Goal: Find contact information: Find contact information

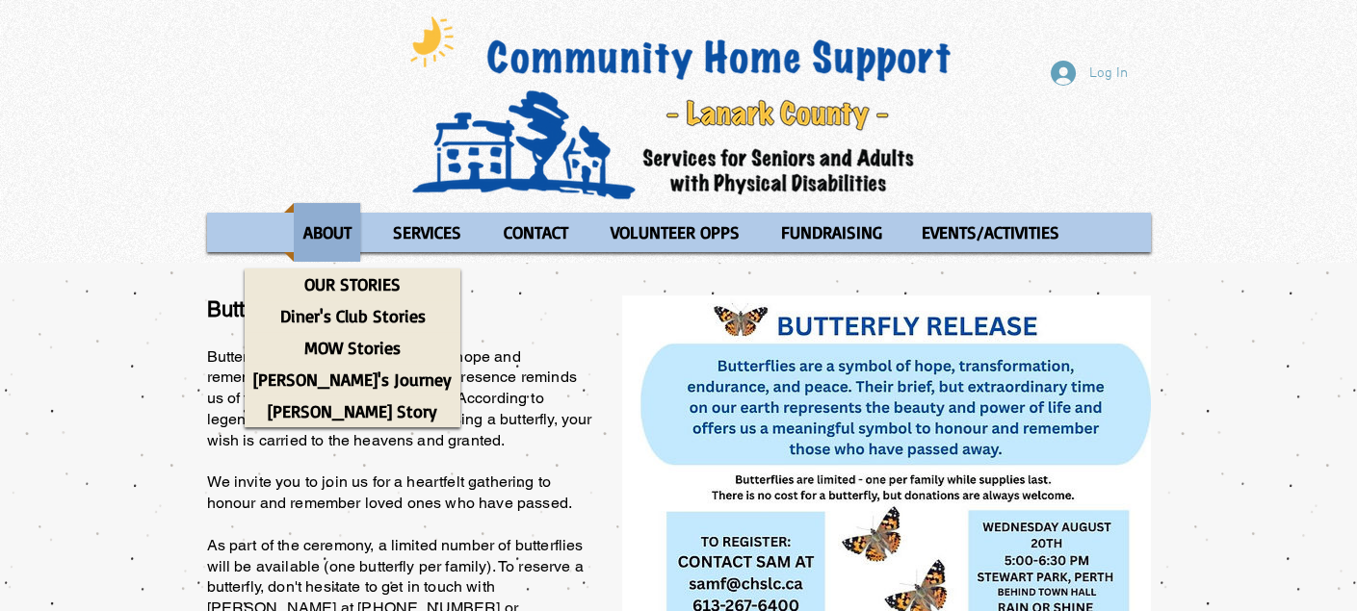
click at [318, 223] on p "ABOUT" at bounding box center [327, 232] width 65 height 59
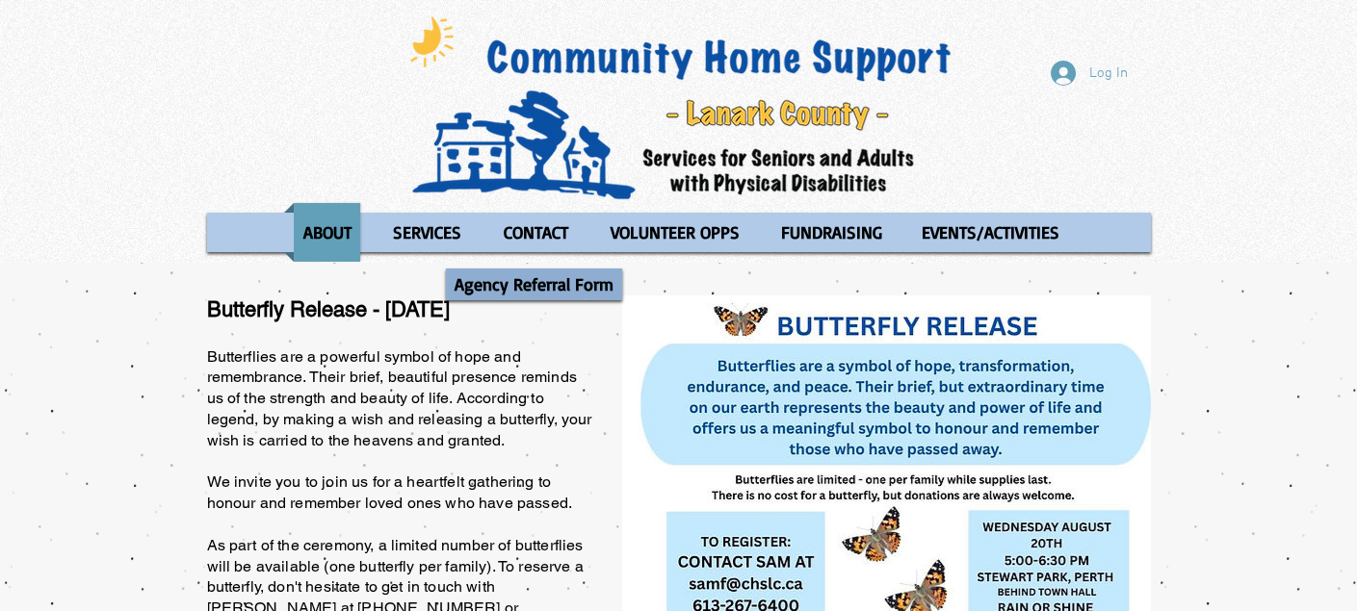
click at [536, 272] on p "Agency Referral Form" at bounding box center [534, 285] width 176 height 32
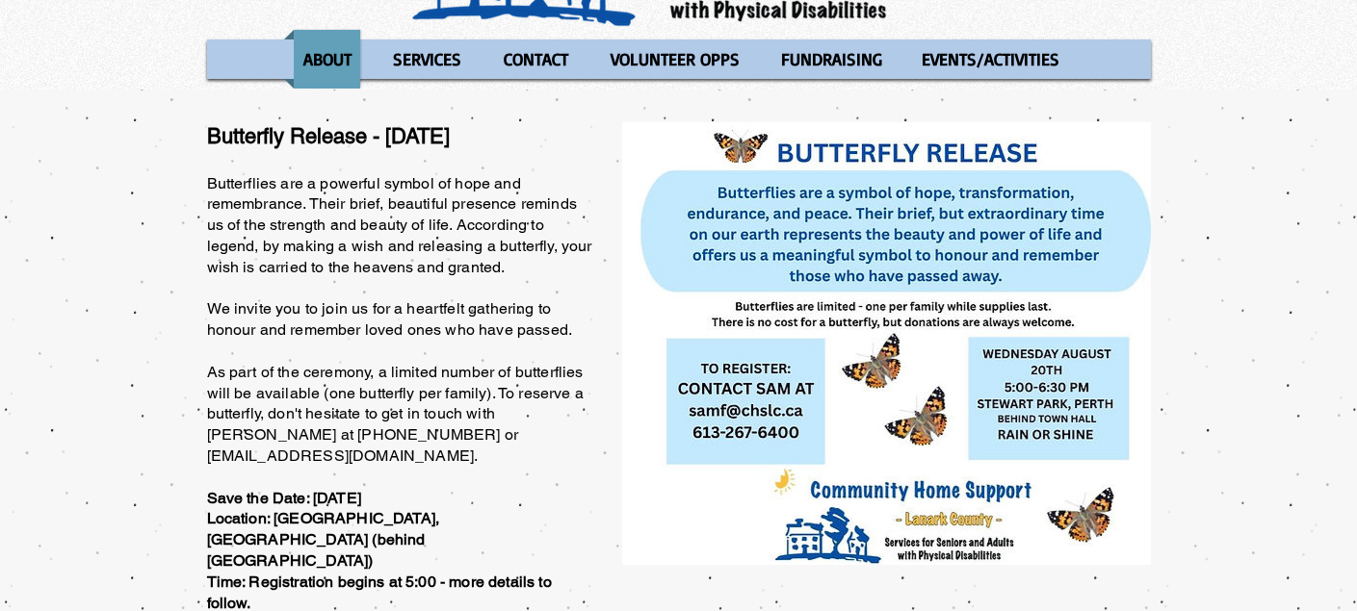
scroll to position [77, 0]
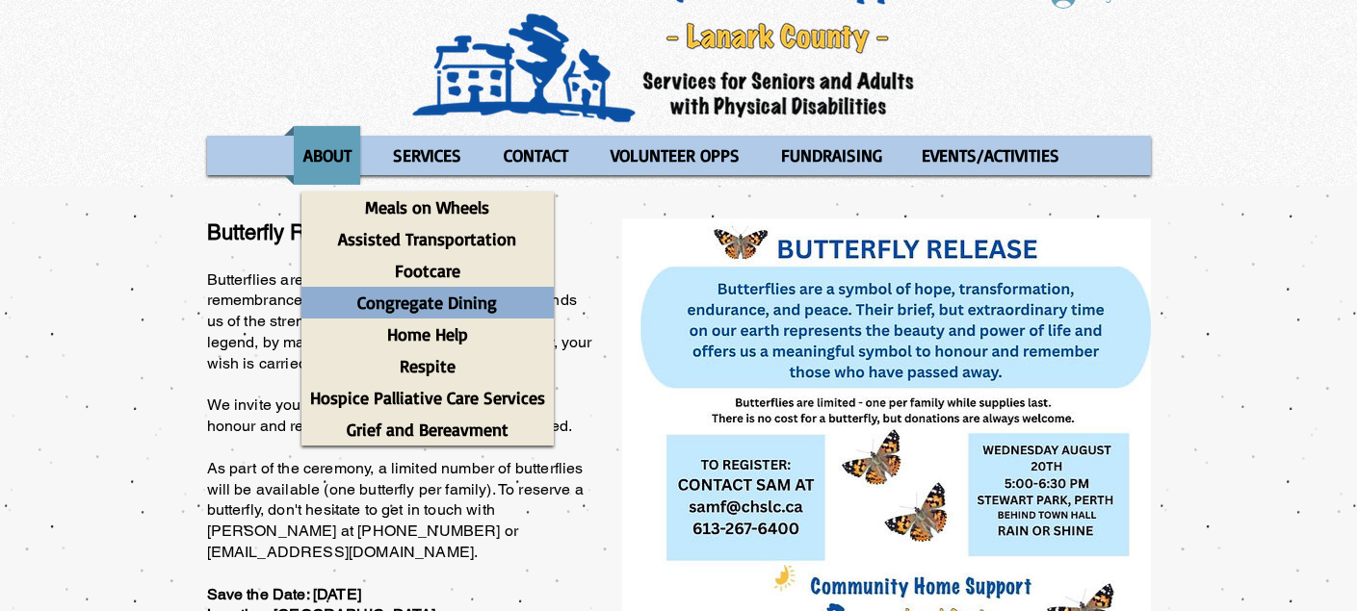
click at [468, 304] on p "Congregate Dining" at bounding box center [427, 303] width 157 height 32
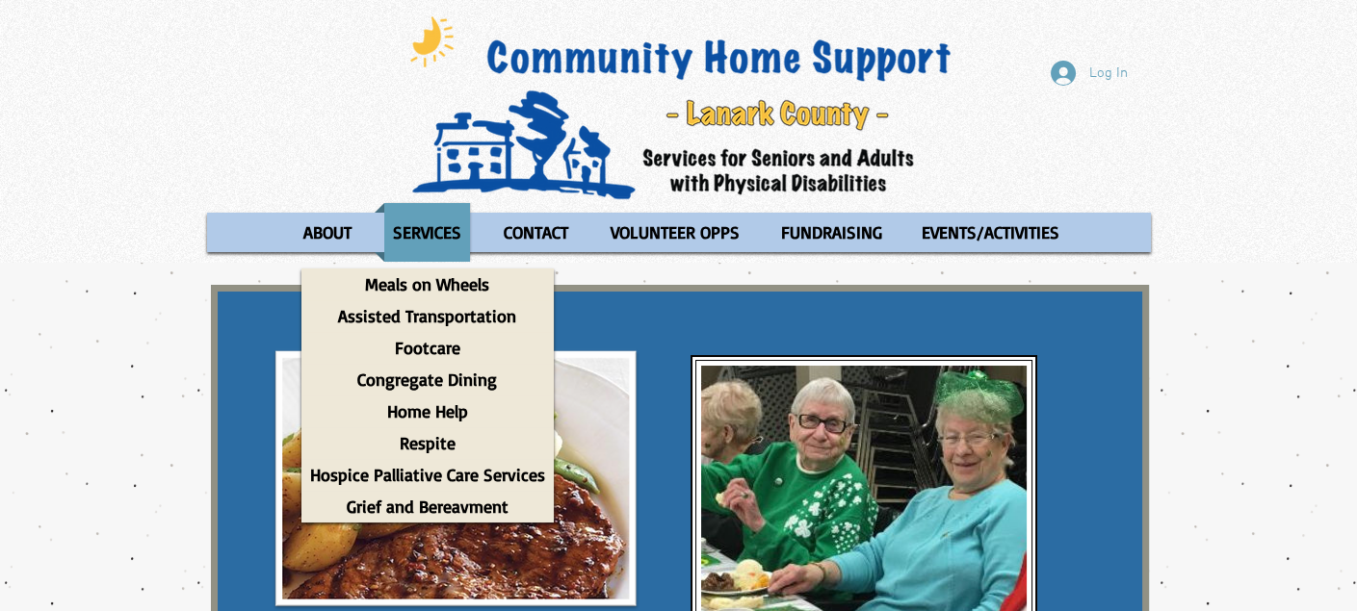
click at [668, 52] on img at bounding box center [680, 108] width 567 height 191
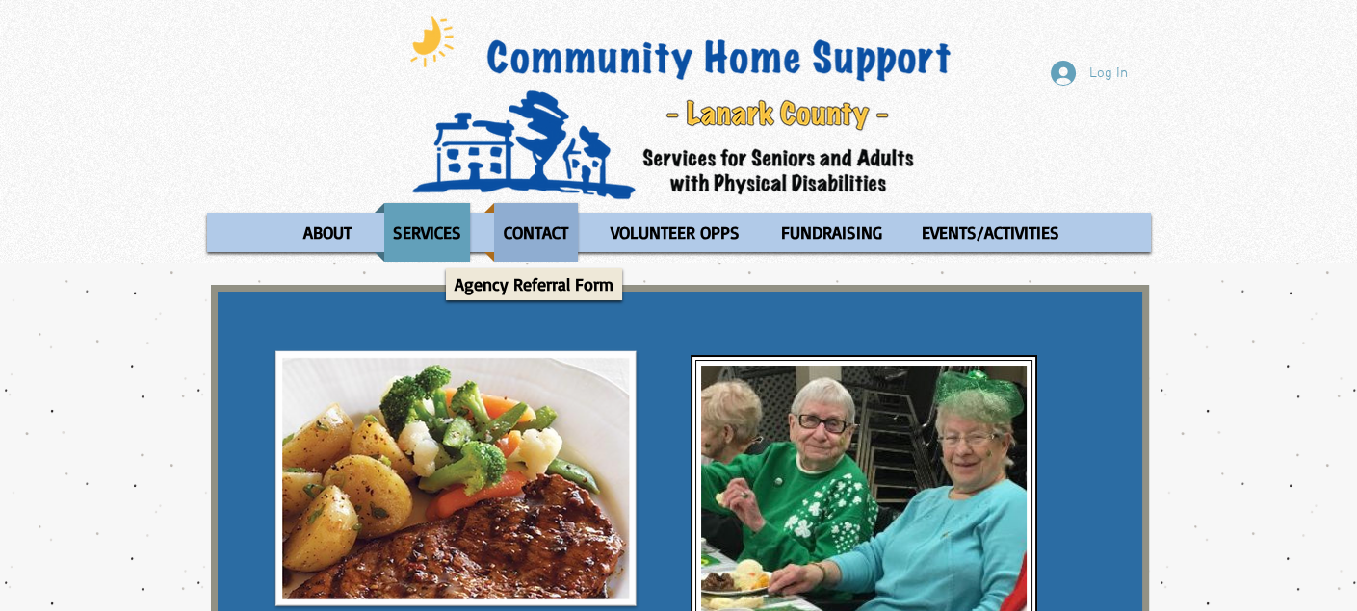
click at [534, 230] on p "CONTACT" at bounding box center [536, 232] width 82 height 59
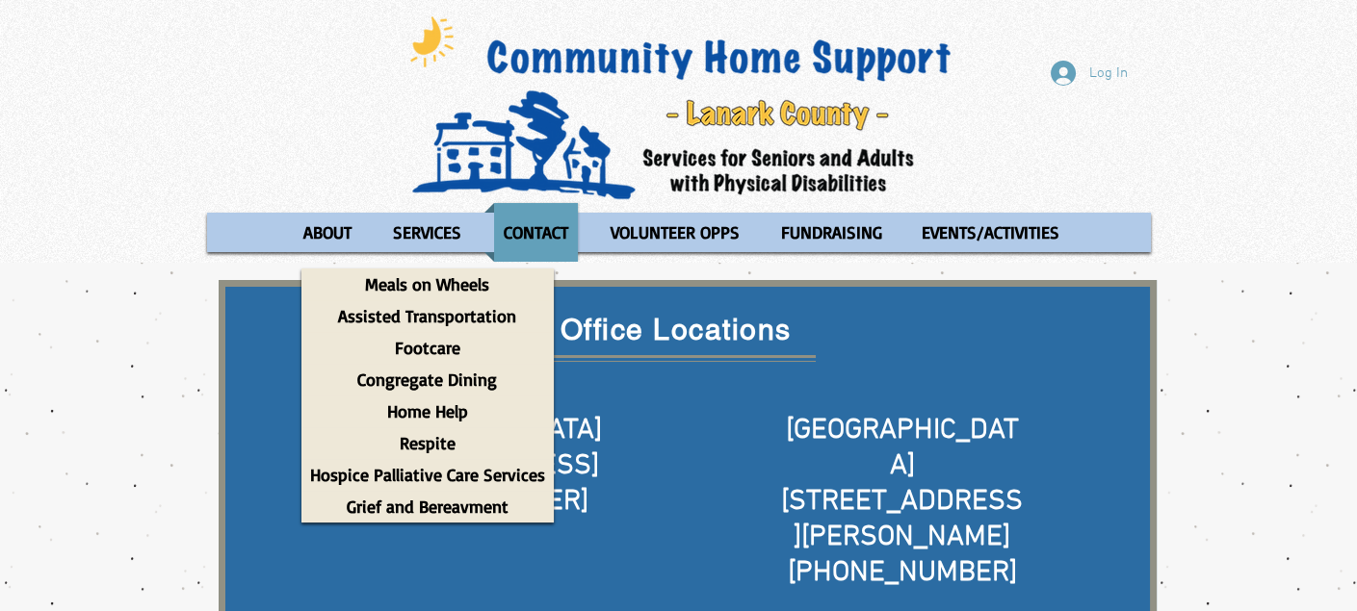
click at [876, 429] on span "[GEOGRAPHIC_DATA]" at bounding box center [902, 448] width 233 height 71
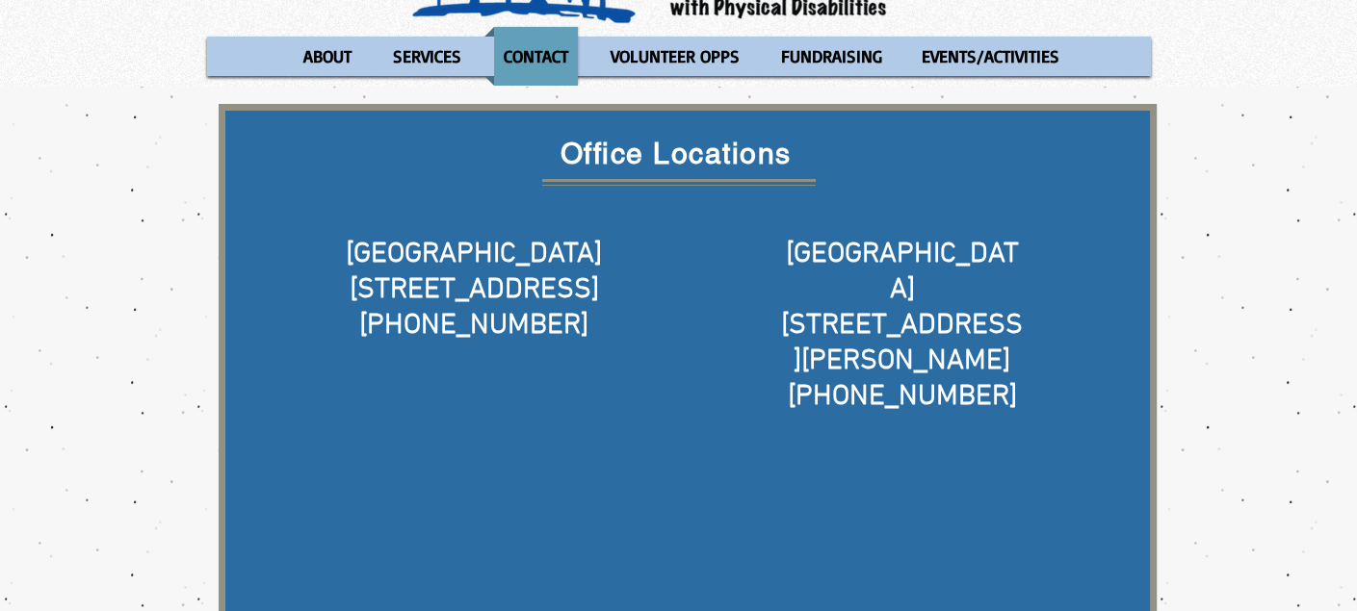
scroll to position [193, 0]
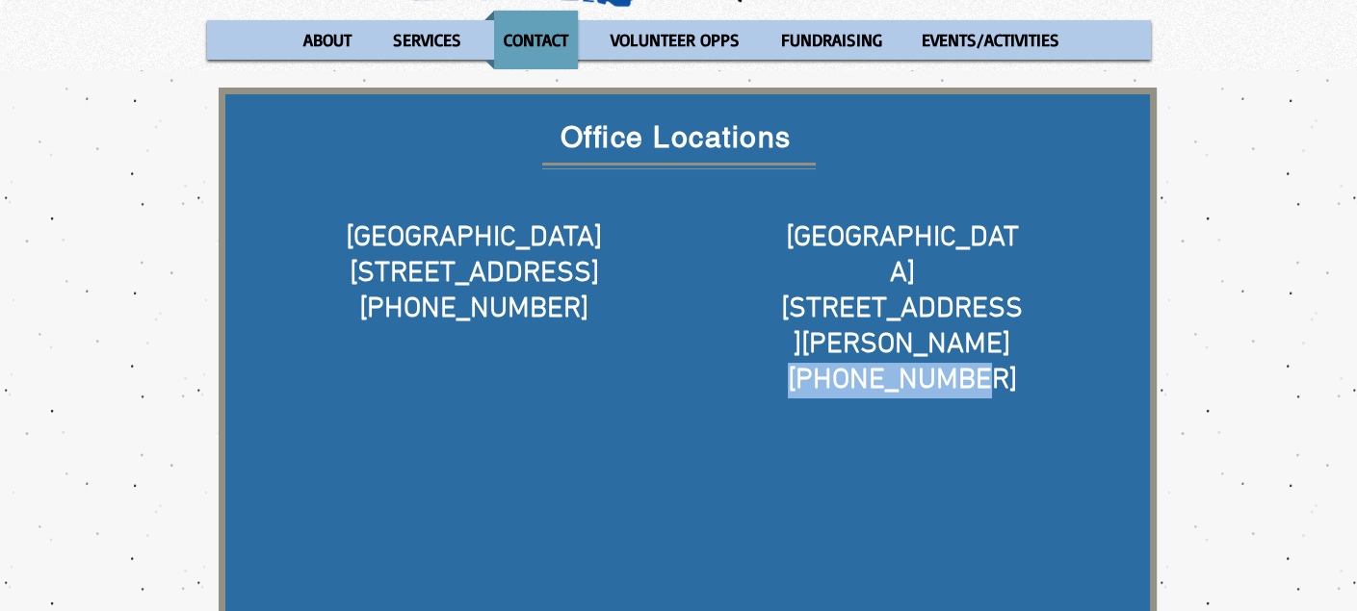
drag, startPoint x: 814, startPoint y: 303, endPoint x: 1010, endPoint y: 297, distance: 196.5
click at [1010, 363] on h5 "[PHONE_NUMBER]" at bounding box center [902, 381] width 246 height 36
click at [1009, 363] on h5 "[PHONE_NUMBER]" at bounding box center [902, 381] width 246 height 36
drag, startPoint x: 873, startPoint y: 304, endPoint x: 926, endPoint y: 305, distance: 53.0
click at [921, 363] on span "[PHONE_NUMBER]" at bounding box center [902, 381] width 229 height 36
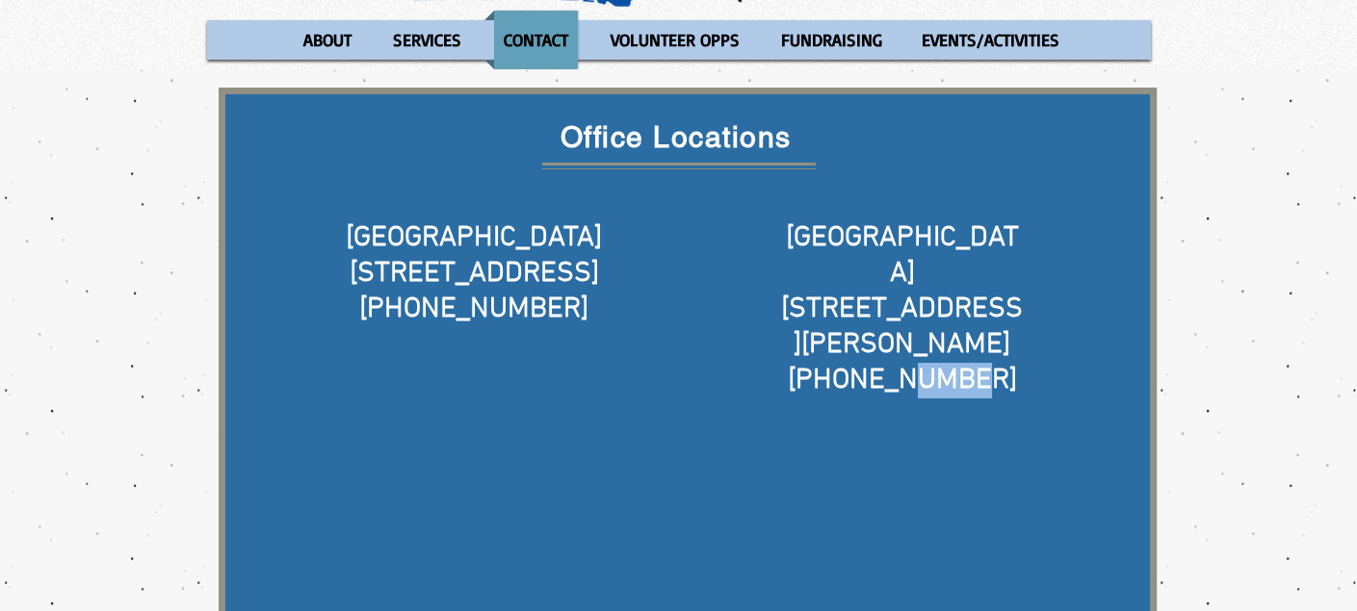
drag, startPoint x: 929, startPoint y: 304, endPoint x: 1008, endPoint y: 298, distance: 79.2
click at [1008, 363] on h5 "[PHONE_NUMBER]" at bounding box center [902, 381] width 246 height 36
click at [1051, 271] on div "main content" at bounding box center [688, 622] width 938 height 1068
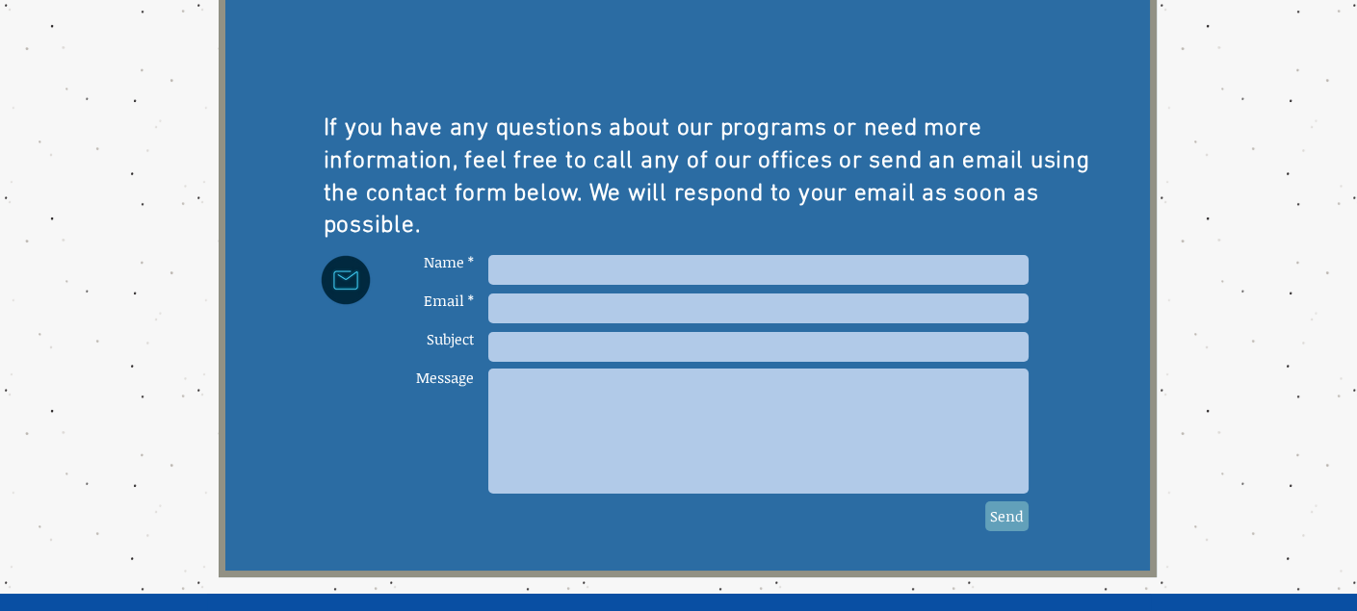
click at [1029, 276] on div "main content" at bounding box center [688, 44] width 938 height 1068
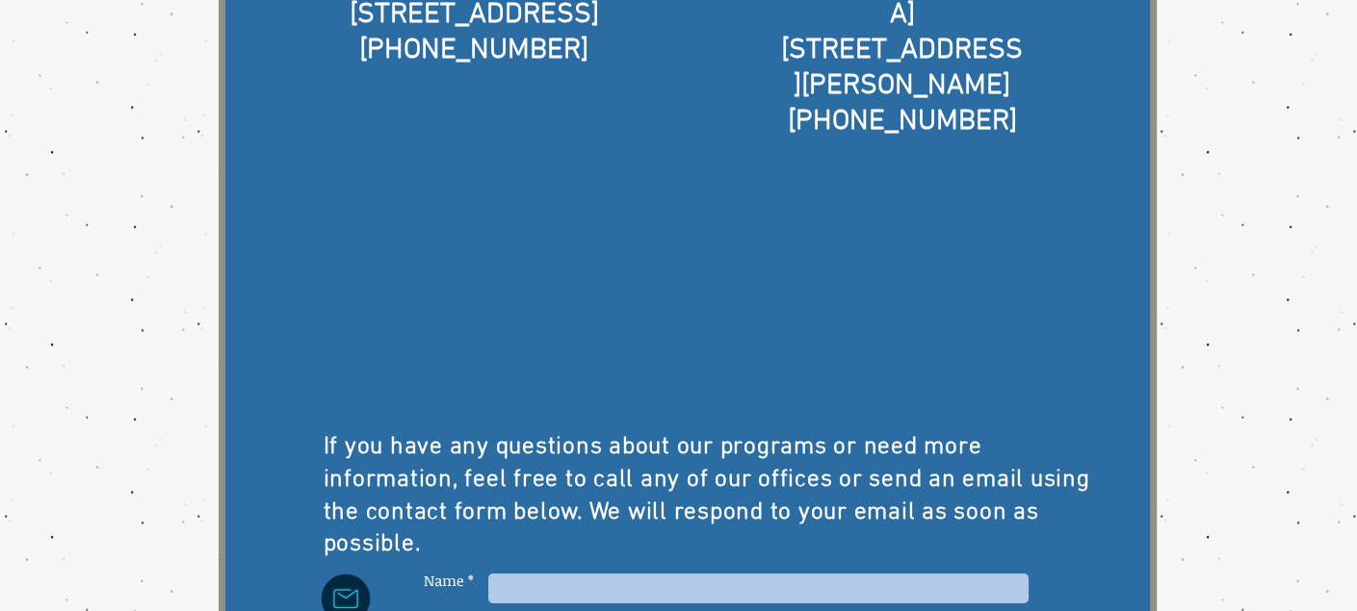
scroll to position [96, 0]
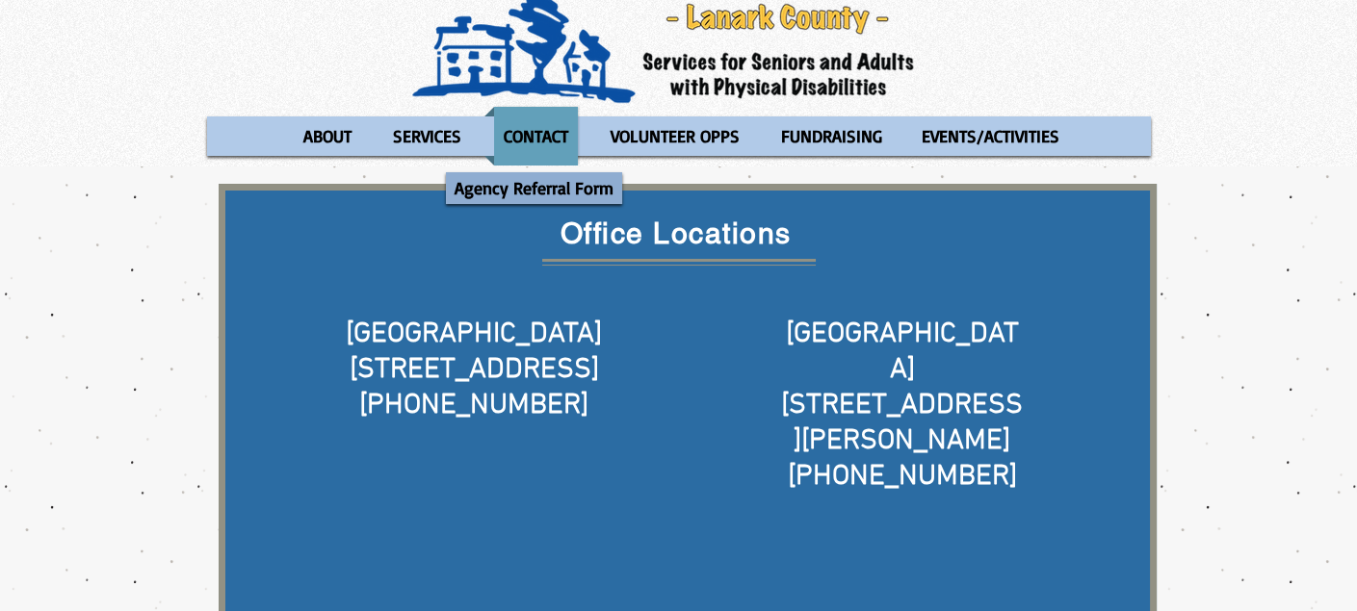
click at [541, 187] on p "Agency Referral Form" at bounding box center [534, 188] width 176 height 32
click at [342, 53] on div "Log In ABOUT OUR STORIES Diner's Club Stories MOW Stories [PERSON_NAME]'s Journ…" at bounding box center [678, 35] width 1357 height 263
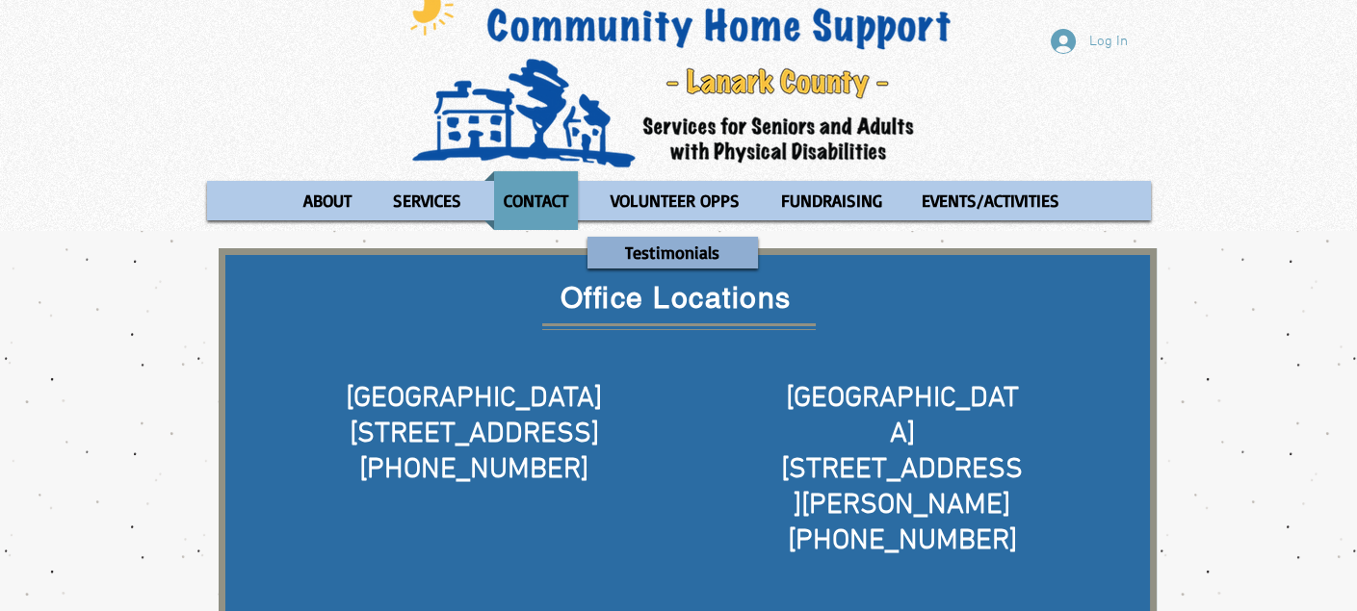
scroll to position [0, 0]
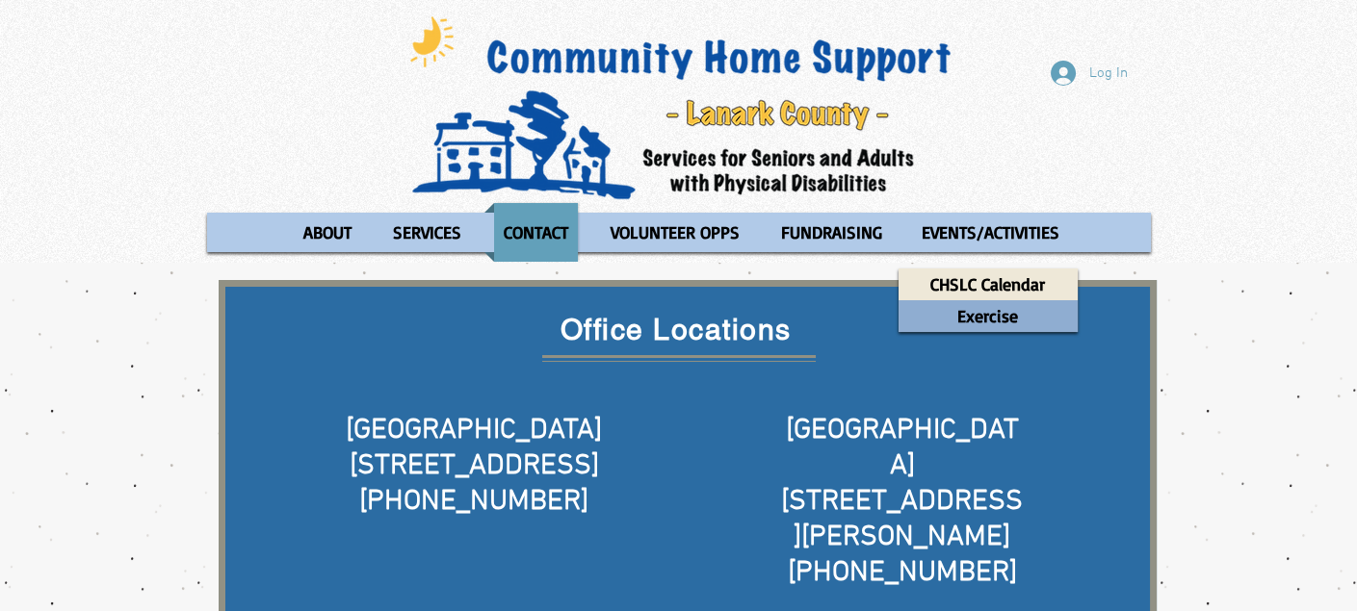
click at [972, 314] on p "Exercise" at bounding box center [987, 316] width 78 height 32
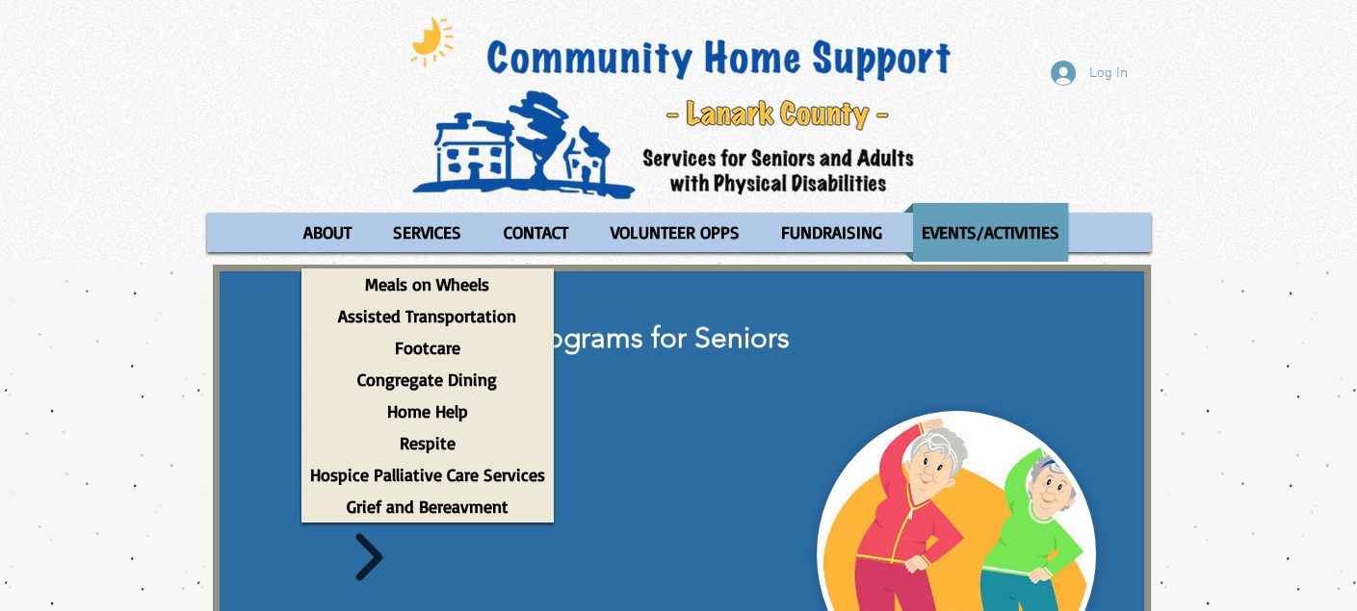
click at [52, 227] on div "Log In ABOUT OUR STORIES Diner's Club Stories MOW Stories [PERSON_NAME]'s Journ…" at bounding box center [678, 131] width 1357 height 263
